Goal: Task Accomplishment & Management: Manage account settings

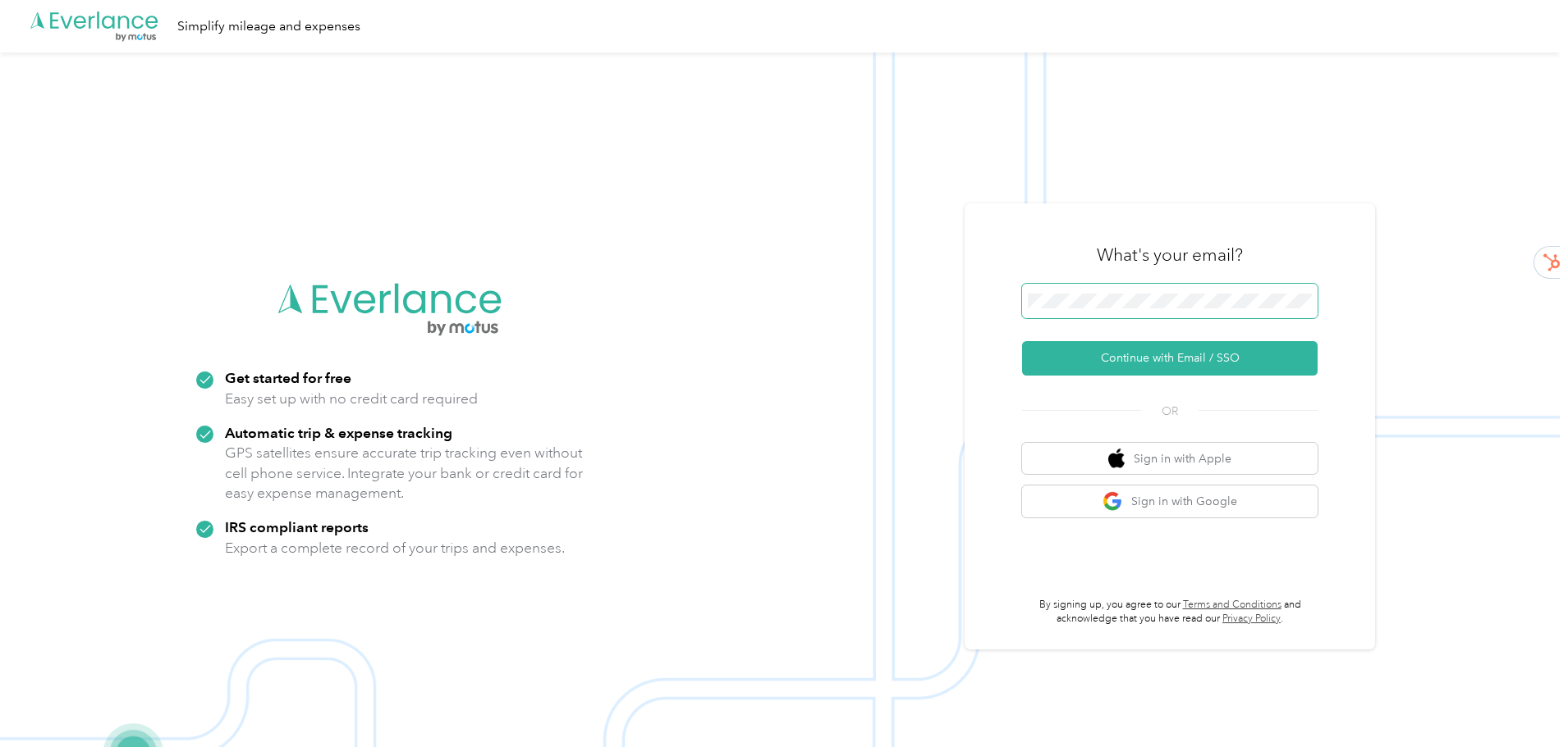
click at [1069, 315] on span at bounding box center [1170, 301] width 295 height 35
click at [1152, 359] on button "Continue with Email / SSO" at bounding box center [1170, 359] width 295 height 35
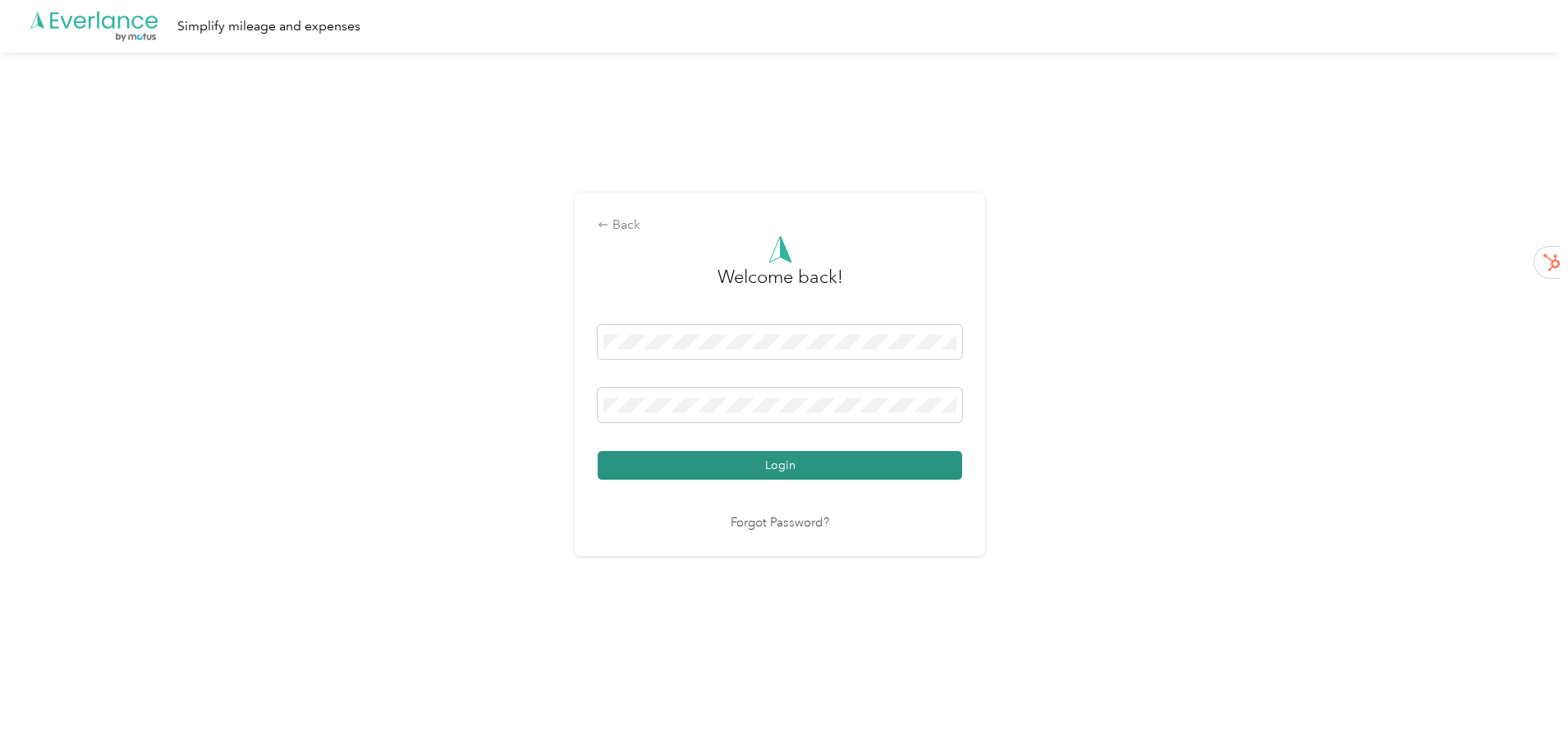
click at [822, 468] on button "Login" at bounding box center [779, 465] width 364 height 29
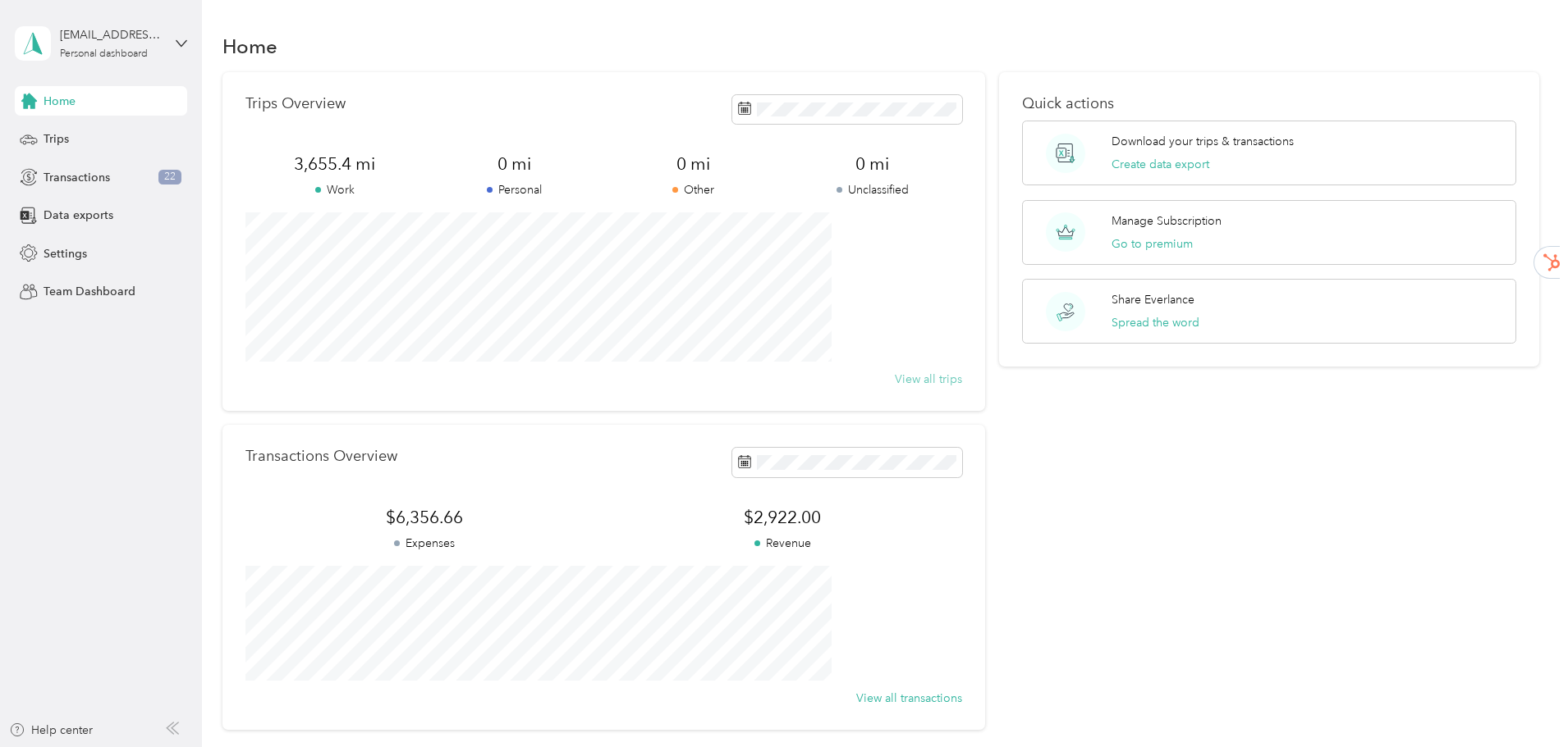
click at [894, 376] on button "View all trips" at bounding box center [928, 379] width 67 height 17
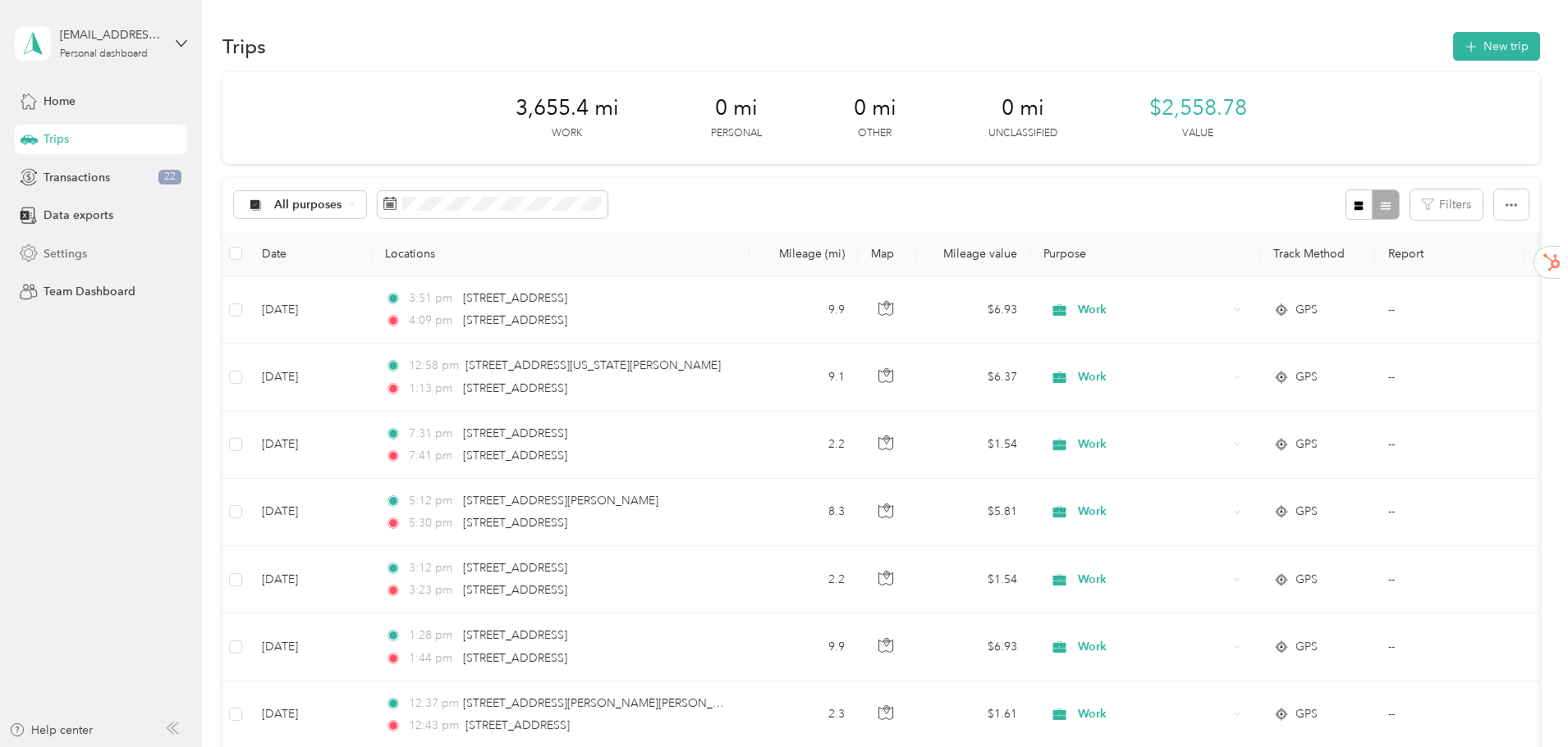
click at [98, 256] on div "Settings" at bounding box center [101, 254] width 173 height 30
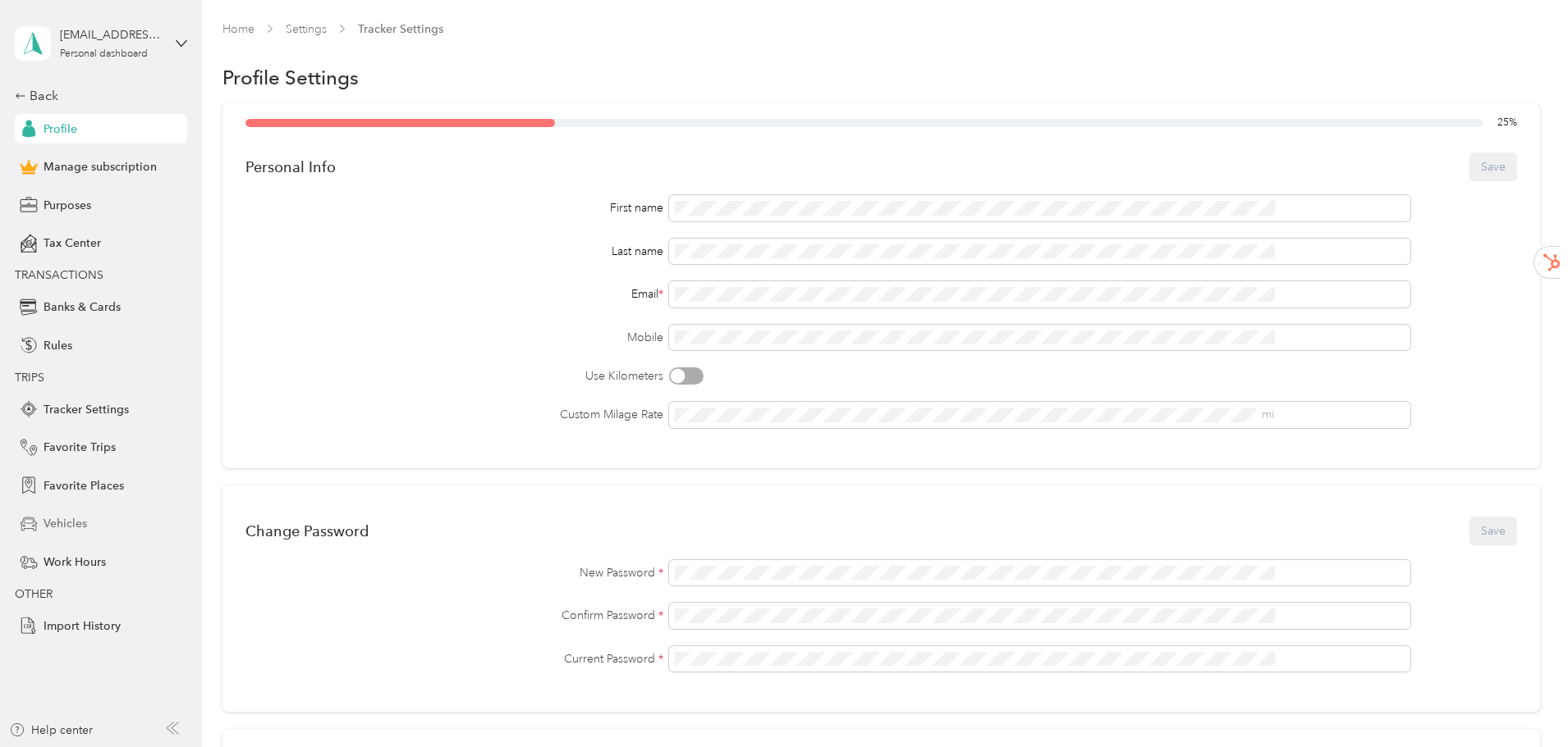
click at [56, 527] on span "Vehicles" at bounding box center [65, 523] width 43 height 17
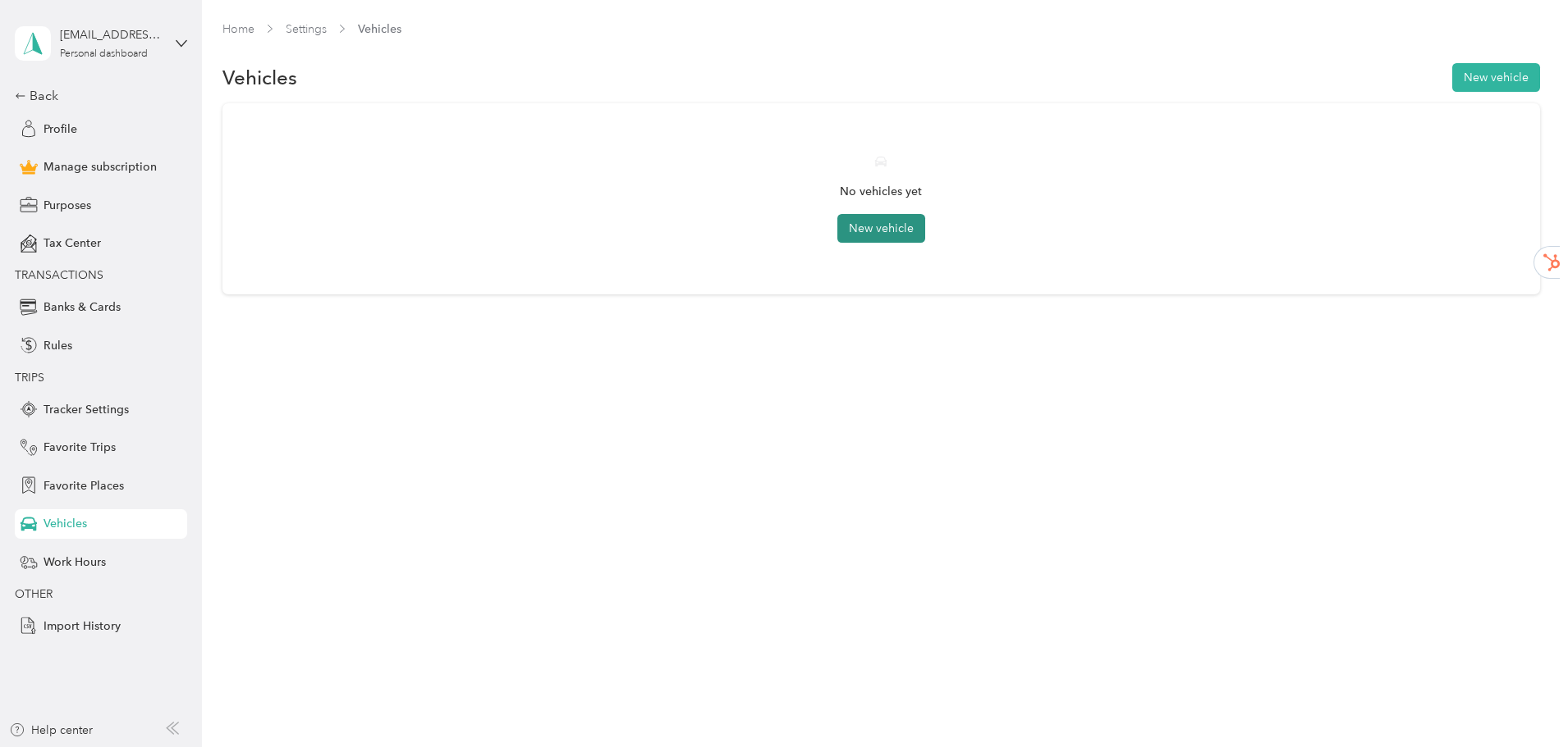
click at [897, 224] on button "New vehicle" at bounding box center [881, 228] width 88 height 29
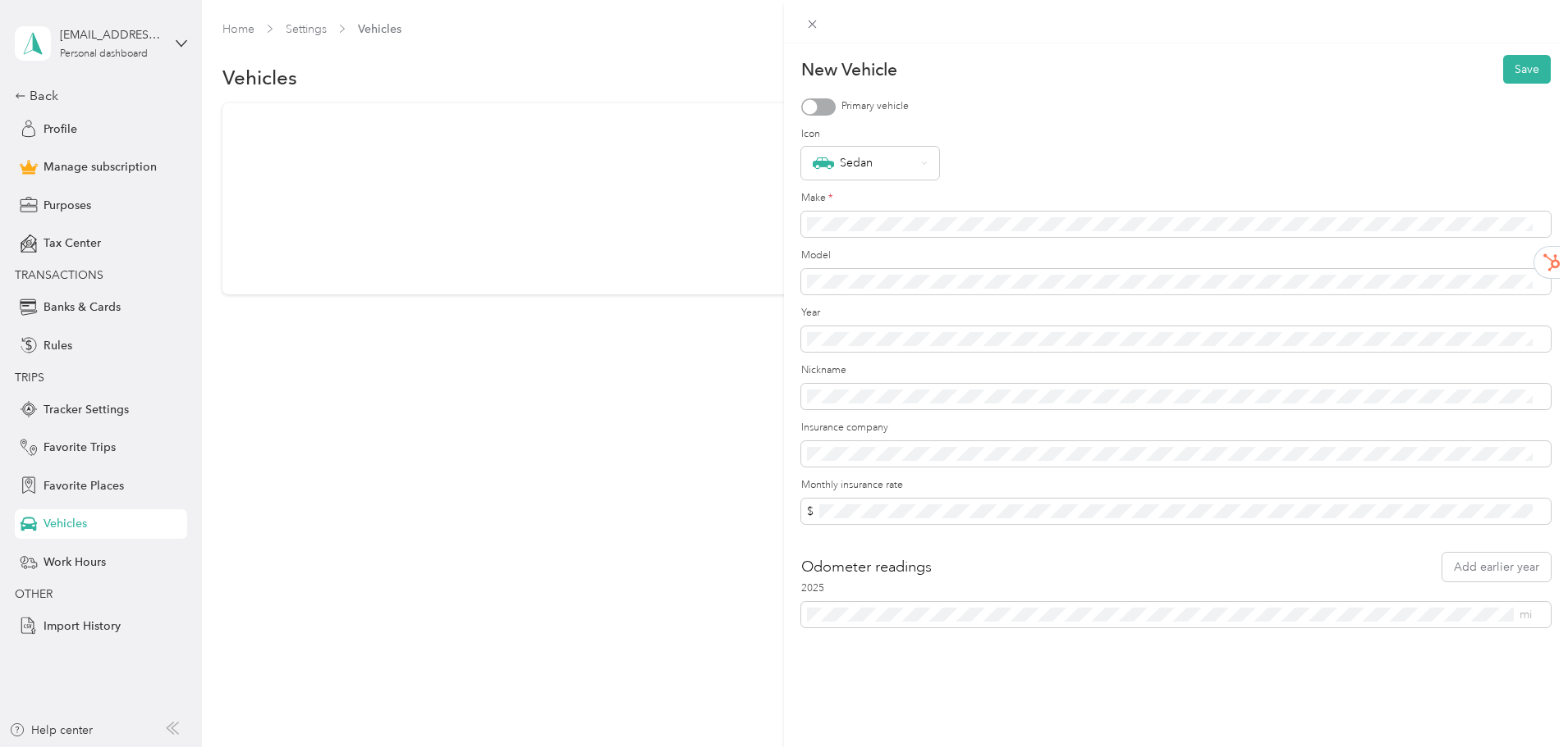
click at [820, 112] on div at bounding box center [819, 107] width 35 height 17
click at [909, 161] on div "Sedan" at bounding box center [864, 163] width 103 height 22
click at [895, 159] on div "Sedan" at bounding box center [864, 163] width 103 height 22
click at [1054, 147] on div "Sedan" at bounding box center [1176, 163] width 749 height 33
click at [1000, 121] on form "New Vehicle Save Primary vehicle Icon Sedan Make * Model Year Nickname Insuranc…" at bounding box center [1176, 341] width 749 height 573
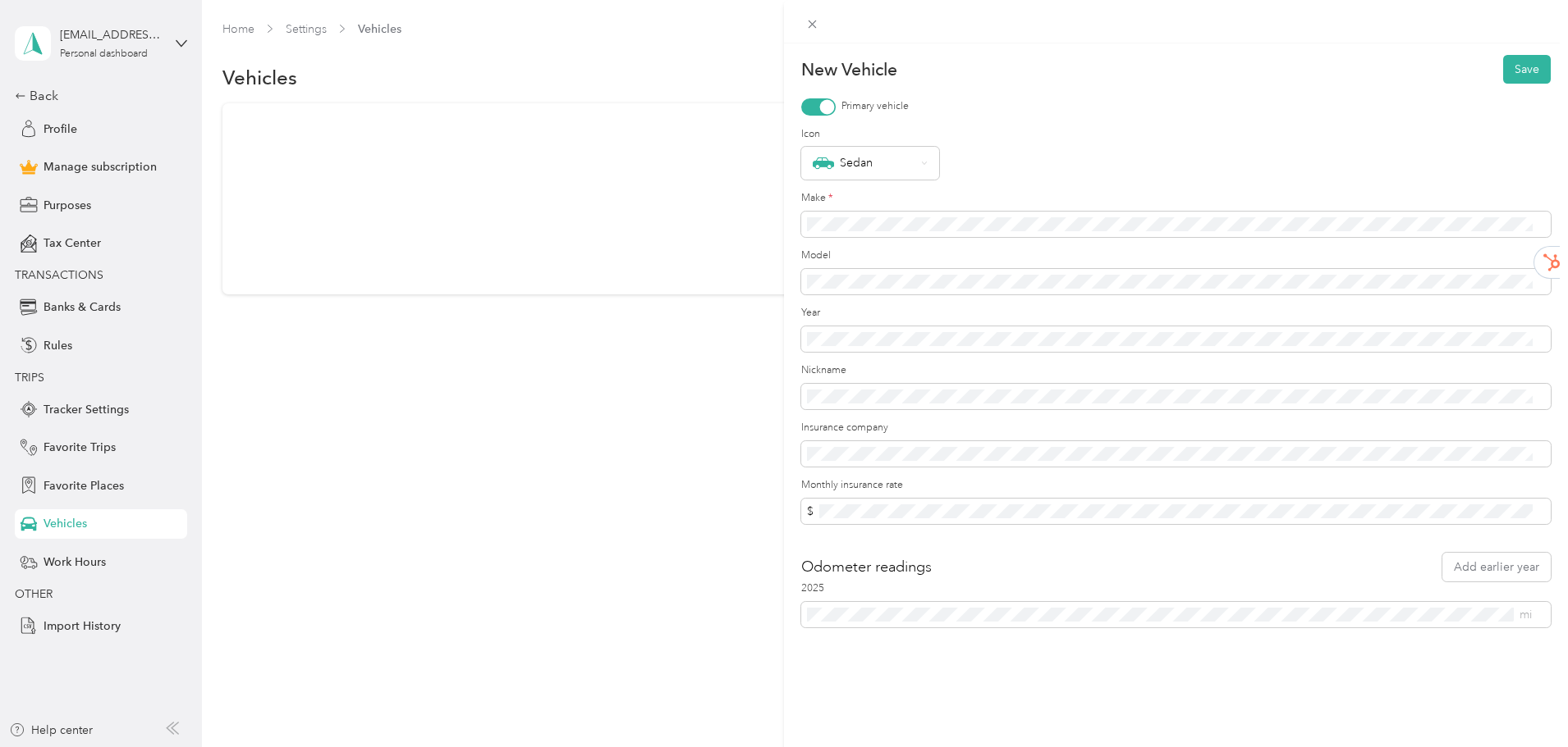
click at [947, 549] on form "New Vehicle Save Primary vehicle Icon Sedan Make * Model Year Nickname Insuranc…" at bounding box center [1176, 341] width 749 height 573
click at [1513, 72] on button "Save" at bounding box center [1527, 69] width 47 height 29
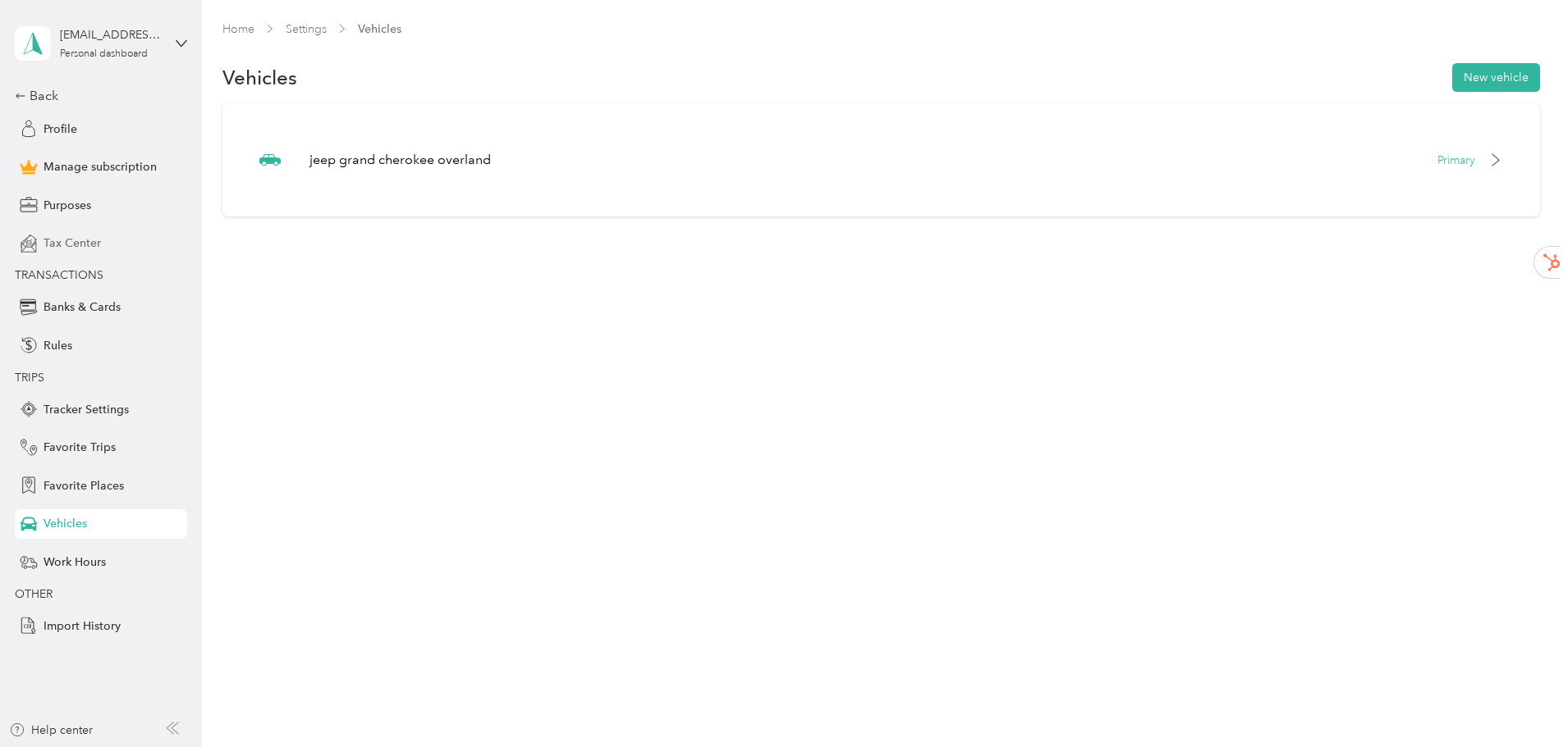
click at [54, 237] on span "Tax Center" at bounding box center [71, 243] width 57 height 17
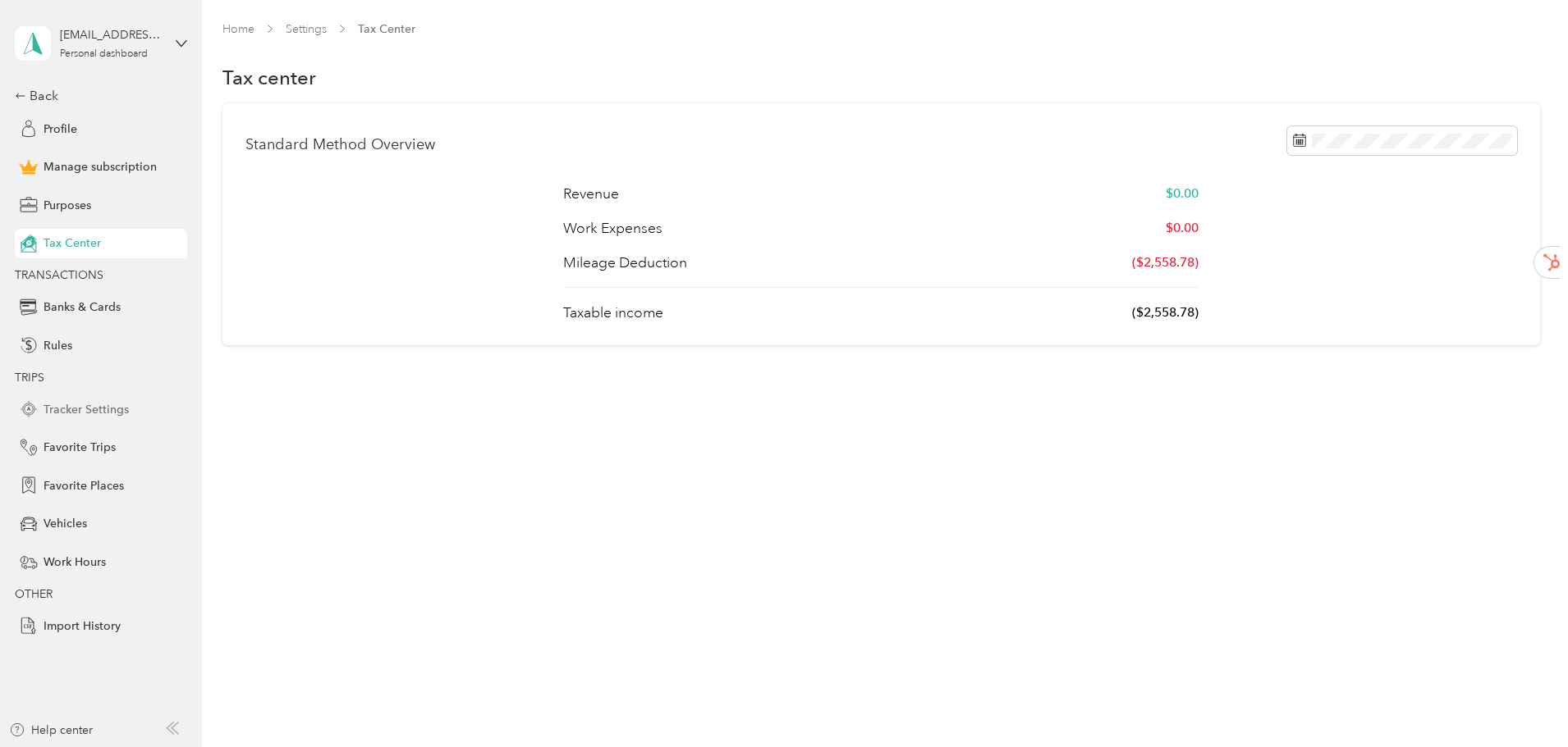
click at [90, 415] on span "Tracker Settings" at bounding box center [85, 410] width 85 height 17
